Goal: Check status: Check status

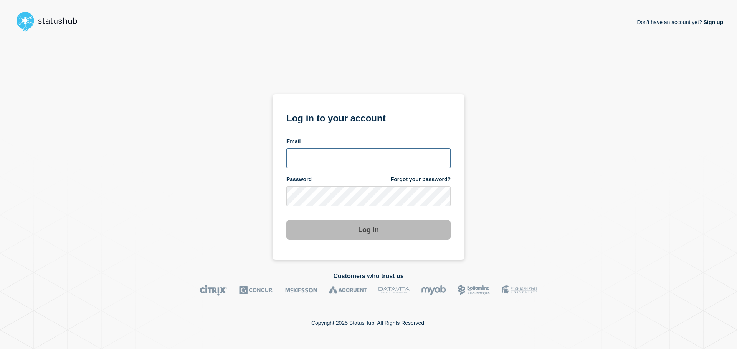
type input "[PERSON_NAME][EMAIL_ADDRESS][DOMAIN_NAME]"
click at [333, 233] on button "Log in" at bounding box center [368, 230] width 164 height 20
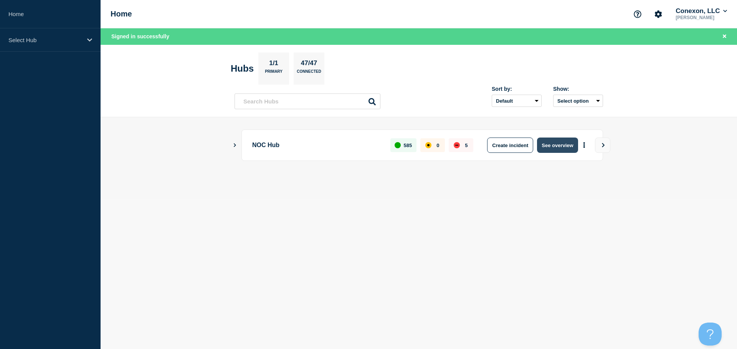
click at [564, 143] on button "See overview" at bounding box center [557, 145] width 41 height 15
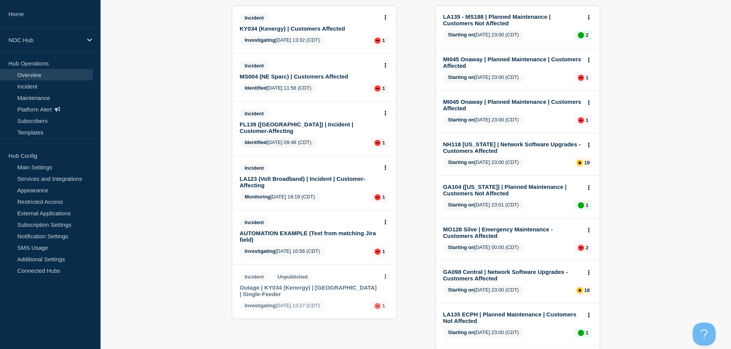
scroll to position [115, 0]
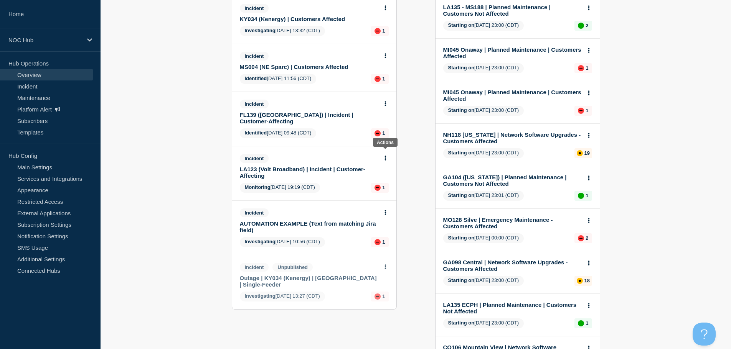
click at [387, 155] on button at bounding box center [385, 158] width 7 height 7
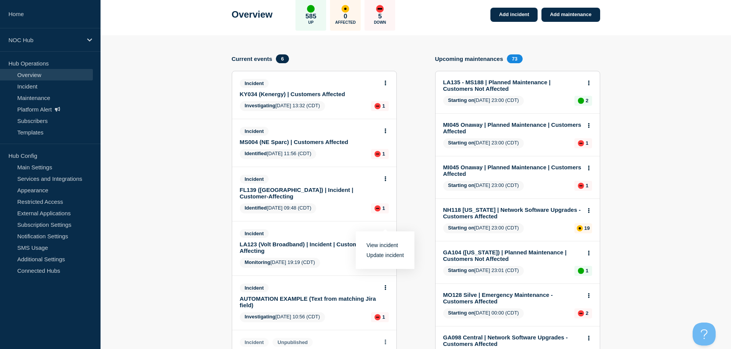
scroll to position [38, 0]
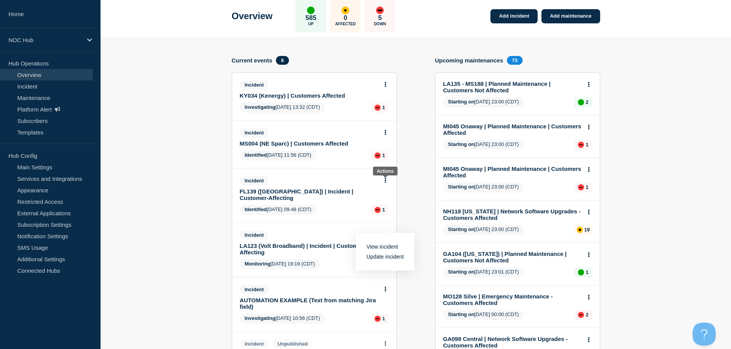
click at [386, 180] on button at bounding box center [385, 181] width 7 height 7
